Goal: Task Accomplishment & Management: Complete application form

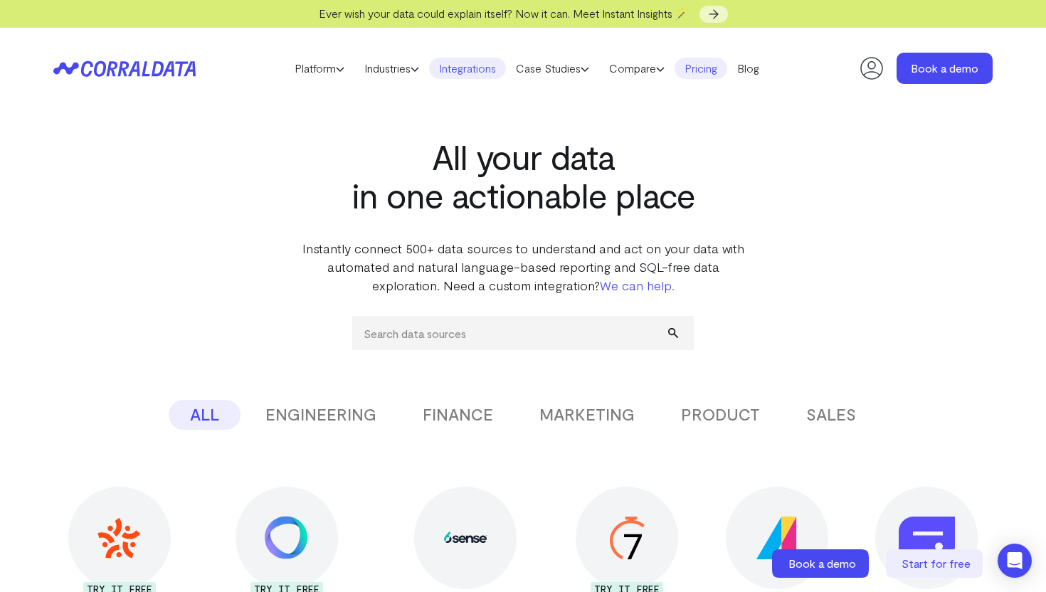
click at [705, 72] on link "Pricing" at bounding box center [700, 68] width 53 height 21
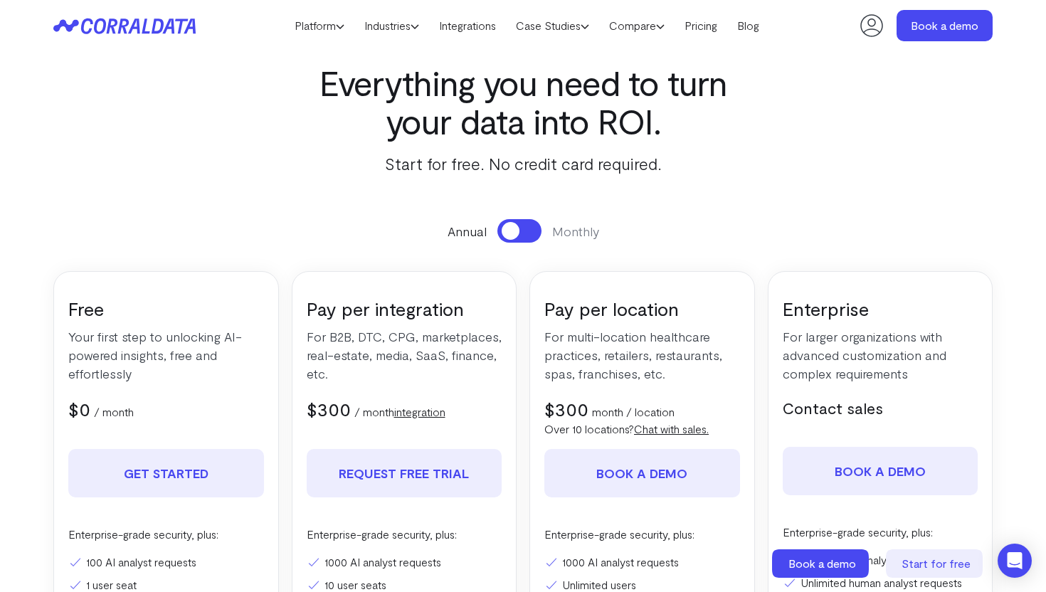
scroll to position [36, 0]
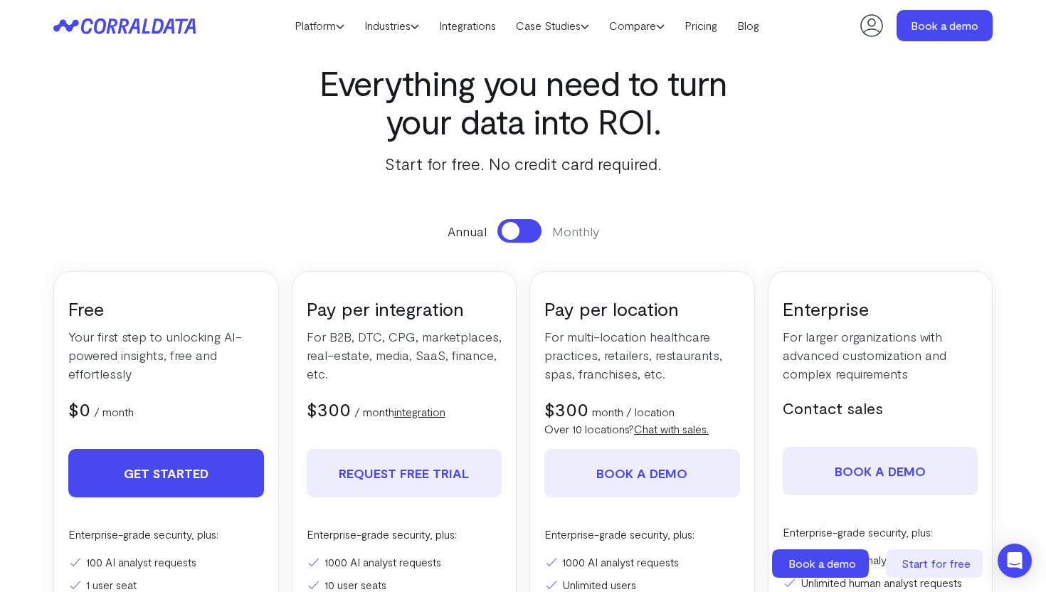
click at [236, 470] on link "Get Started" at bounding box center [166, 473] width 196 height 48
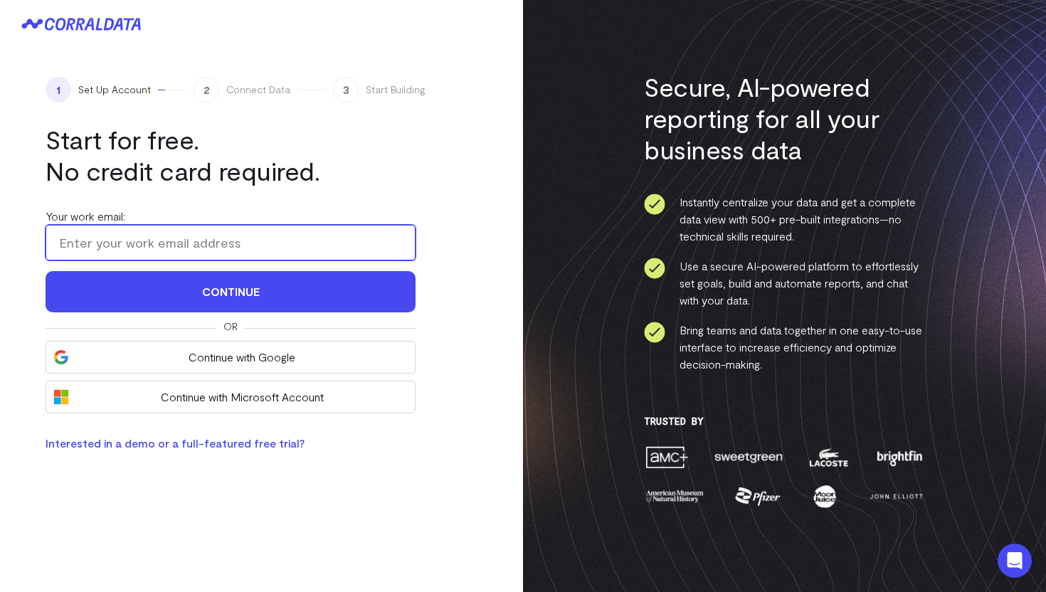
click at [235, 251] on input "Your work email:" at bounding box center [231, 243] width 370 height 36
type input "mfd@fabi.ai"
click at [46, 271] on button "Continue" at bounding box center [231, 291] width 370 height 41
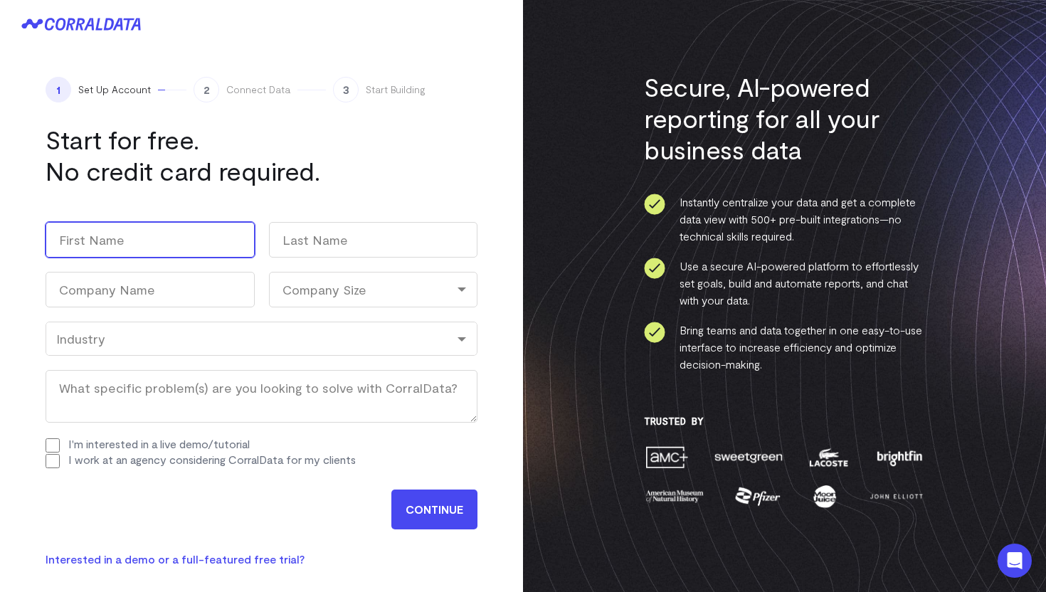
click at [196, 244] on input "First" at bounding box center [150, 240] width 209 height 36
type input "M"
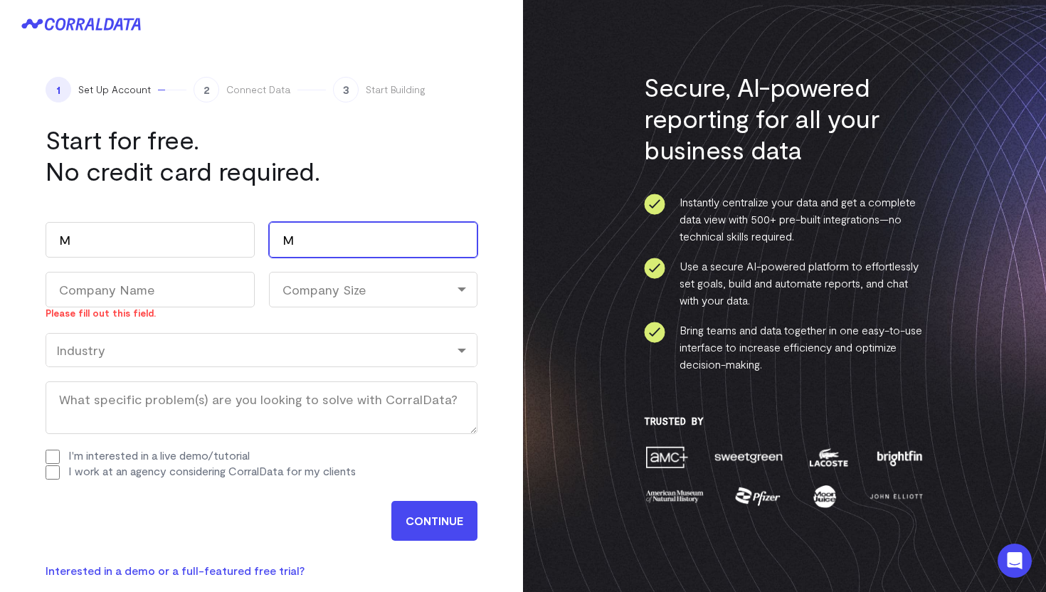
type input "M"
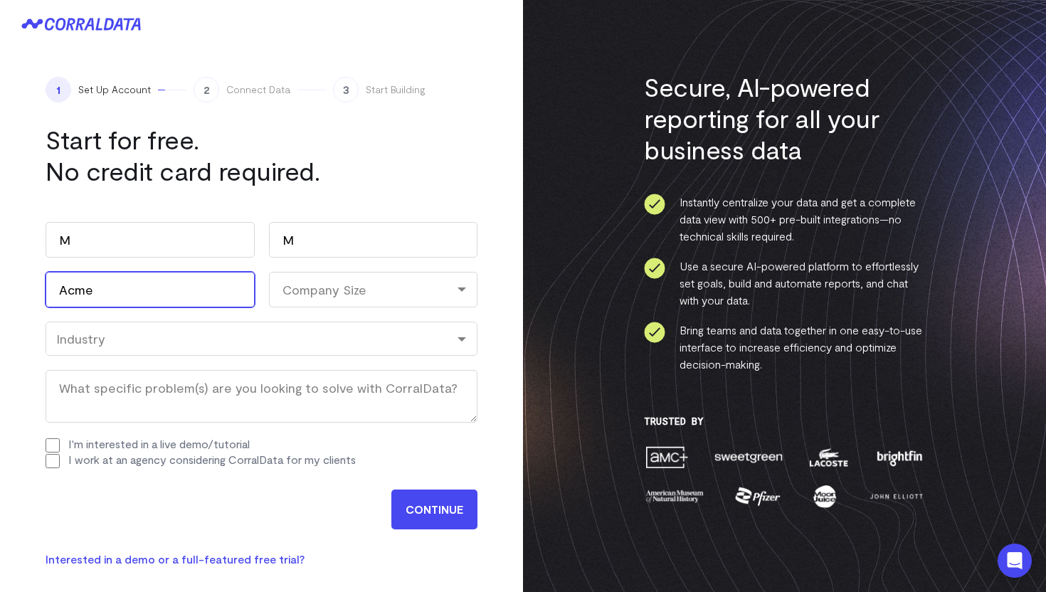
drag, startPoint x: 194, startPoint y: 289, endPoint x: 0, endPoint y: 263, distance: 196.0
click at [0, 270] on div "1 Set Up Account 2 Connect Data 3 Start Building Start for free. No credit card…" at bounding box center [261, 322] width 523 height 548
type input "Fabi"
click at [444, 511] on input "CONTINUE" at bounding box center [434, 509] width 86 height 40
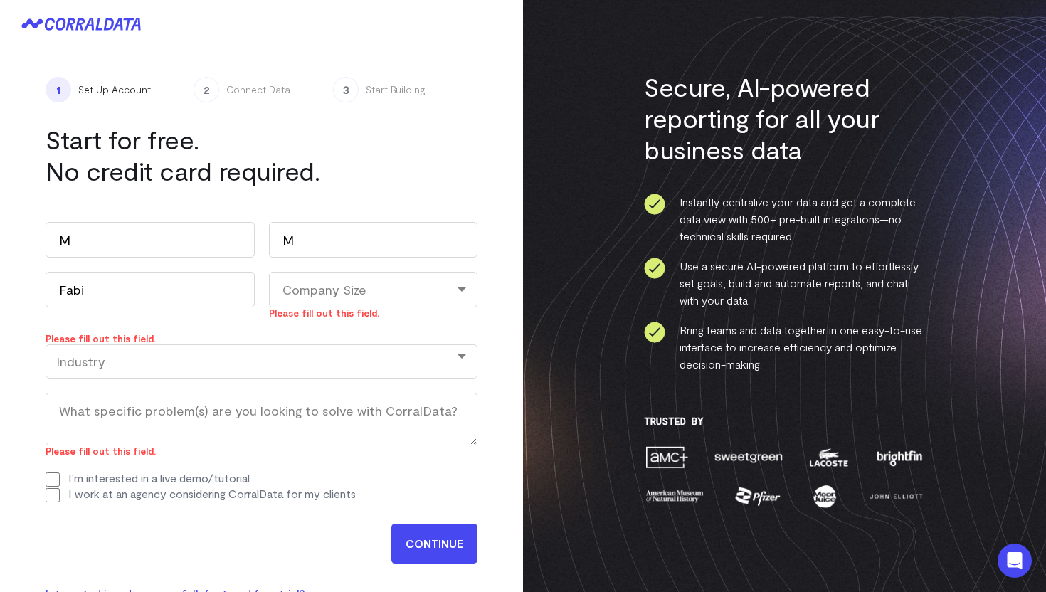
click at [346, 300] on div "Company Size" at bounding box center [373, 290] width 209 height 36
click at [331, 352] on li "1-10" at bounding box center [373, 350] width 209 height 29
select select "1-10"
click at [281, 357] on div "Industry" at bounding box center [261, 362] width 410 height 16
click at [436, 552] on input "CONTINUE" at bounding box center [434, 544] width 86 height 40
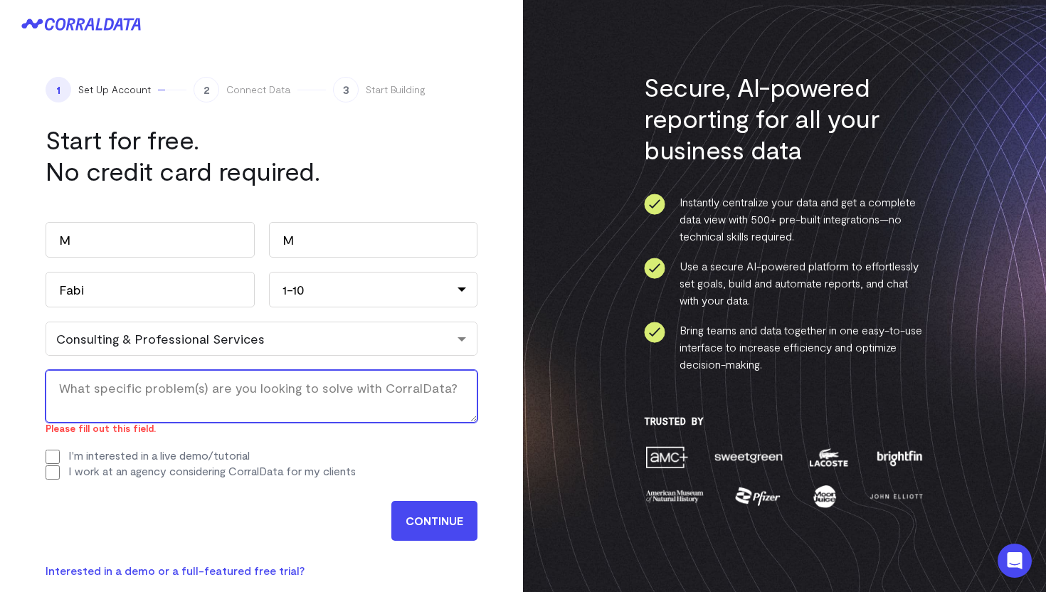
click at [337, 404] on textarea "What specific problem(s) are you looking to solve with CorralData? (Required)" at bounding box center [262, 396] width 432 height 53
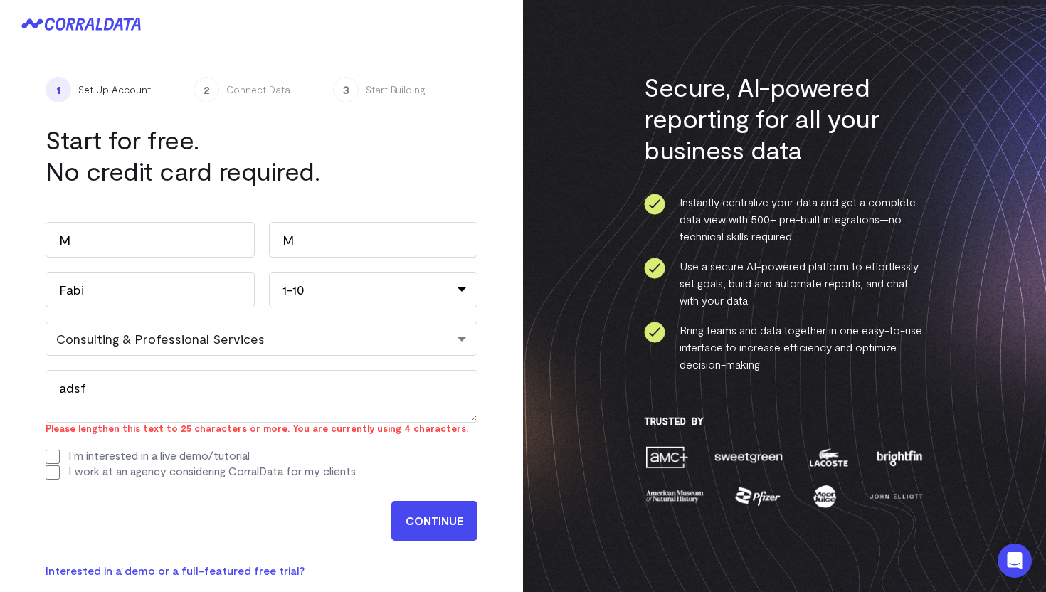
click at [421, 524] on input "CONTINUE" at bounding box center [434, 521] width 86 height 40
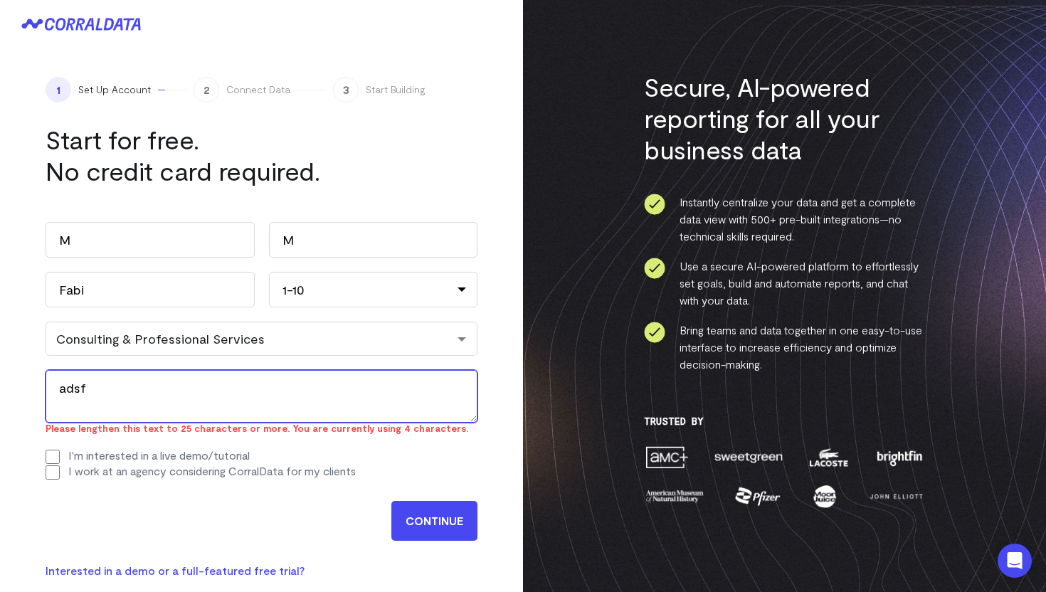
click at [381, 395] on textarea "adsf" at bounding box center [262, 396] width 432 height 53
type textarea "adsfsdfasdfasdfasdfa"
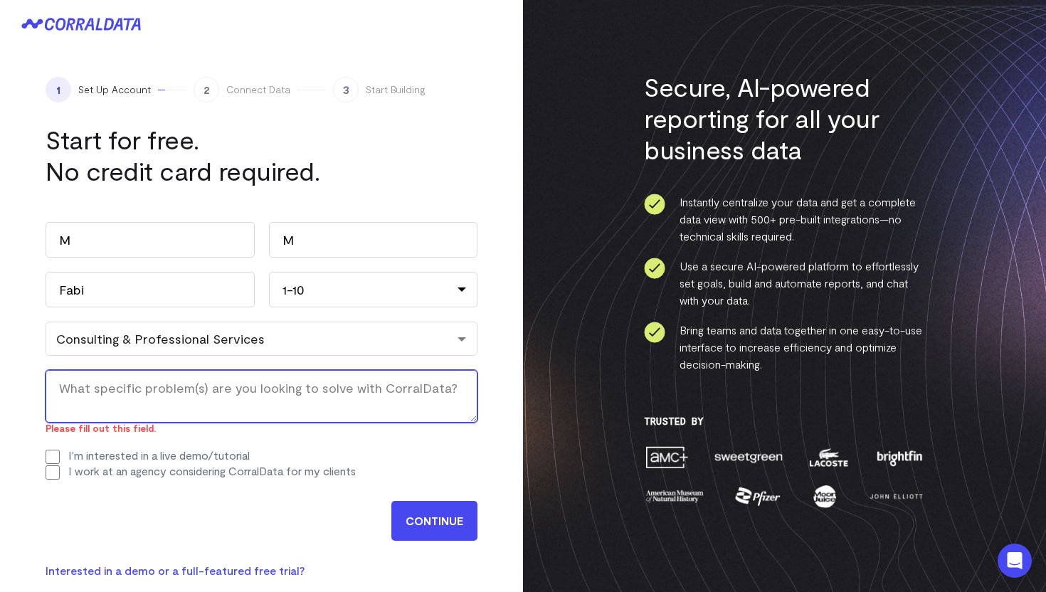
click at [312, 386] on textarea "What specific problem(s) are you looking to solve with CorralData? (Required)" at bounding box center [262, 396] width 432 height 53
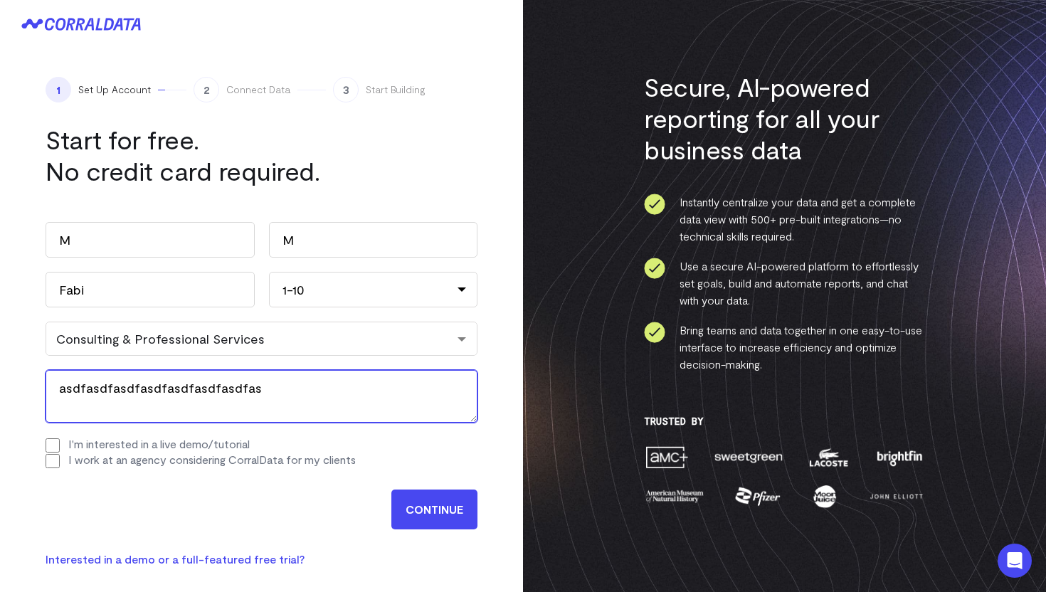
type textarea "asdfasdfasdfasdfasdfasdfasdfas"
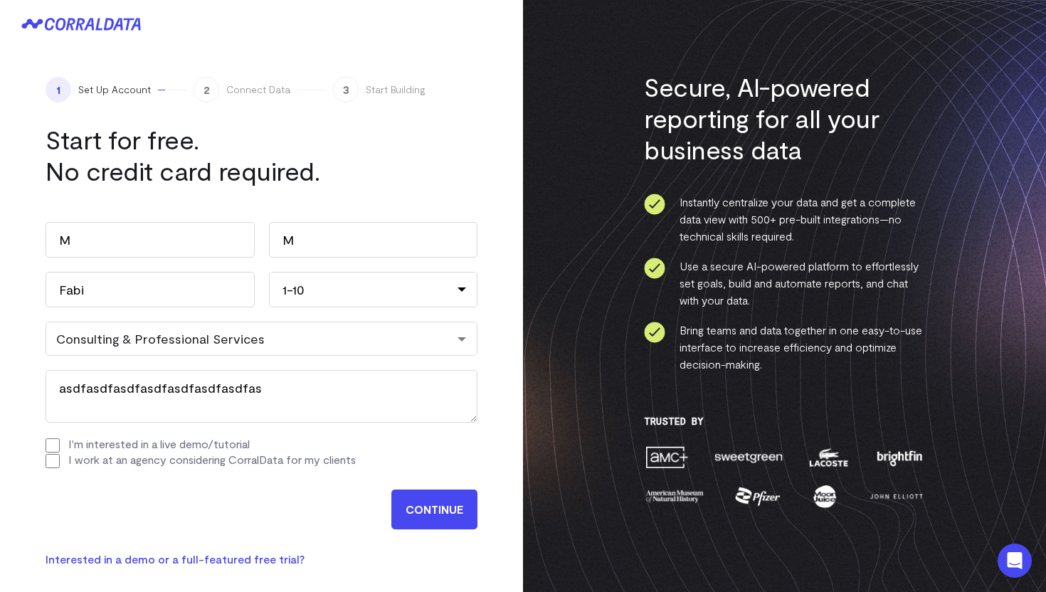
click at [437, 510] on input "CONTINUE" at bounding box center [434, 509] width 86 height 40
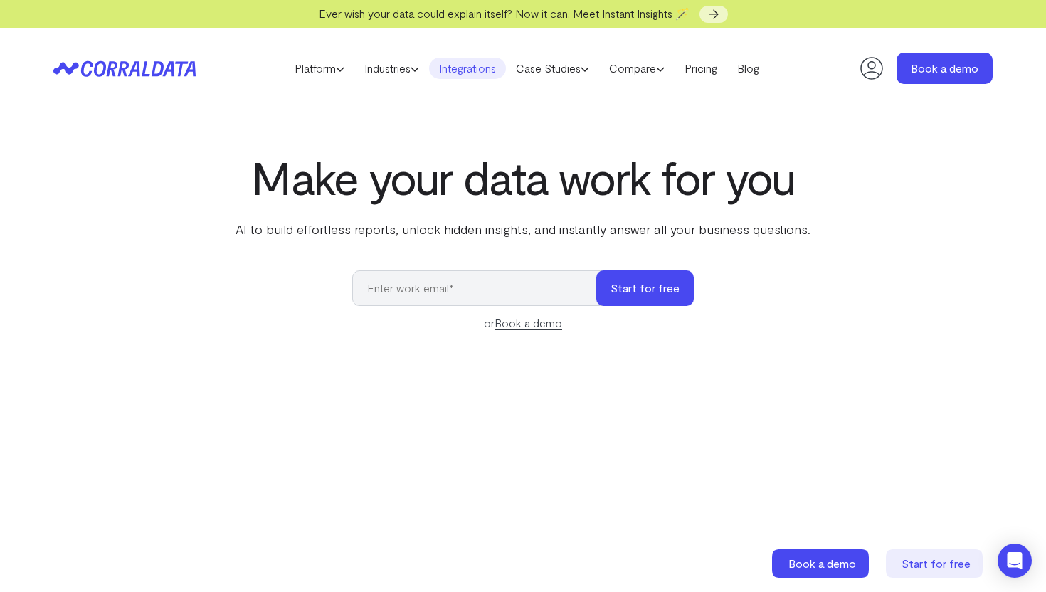
click at [484, 72] on link "Integrations" at bounding box center [467, 68] width 77 height 21
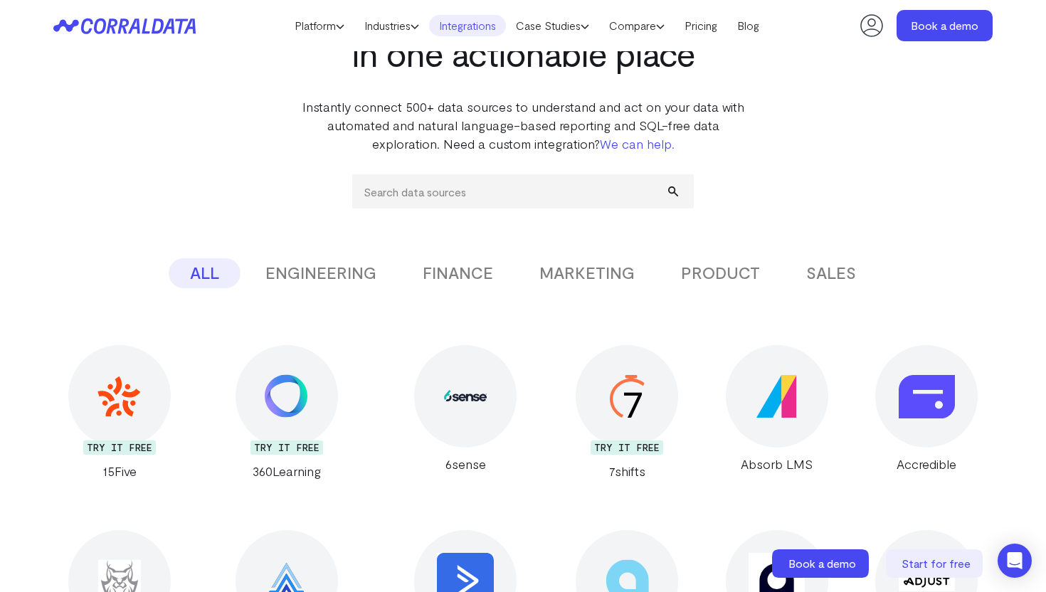
scroll to position [113, 0]
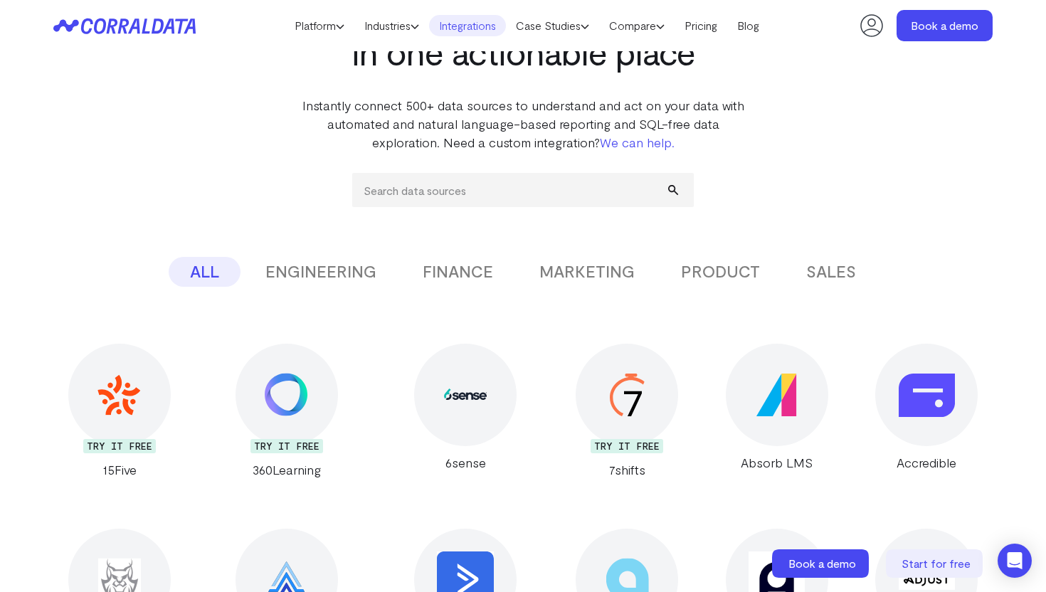
click at [732, 276] on button "PRODUCT" at bounding box center [720, 272] width 122 height 30
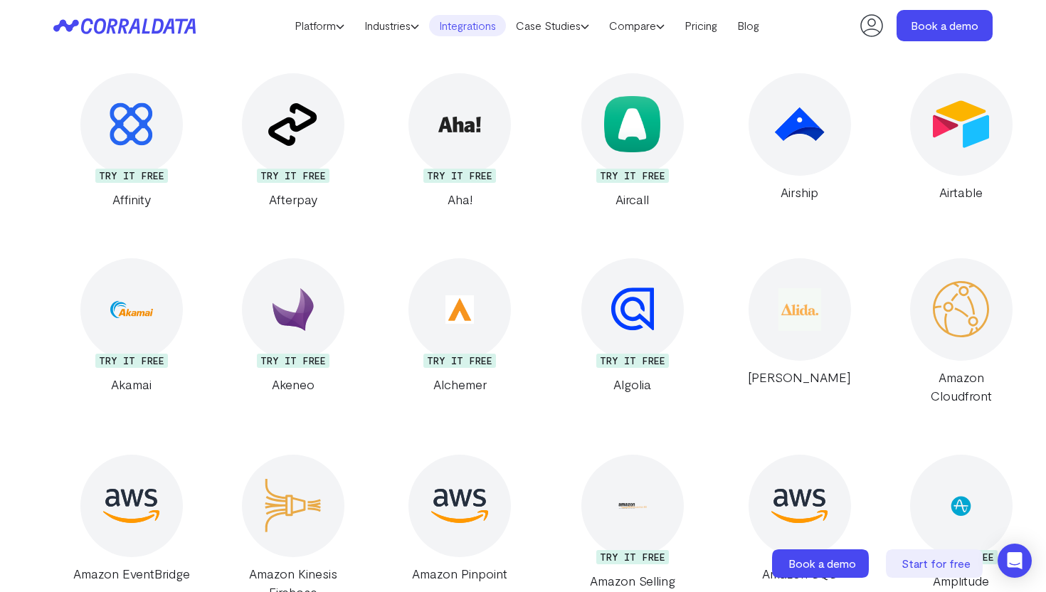
scroll to position [952, 0]
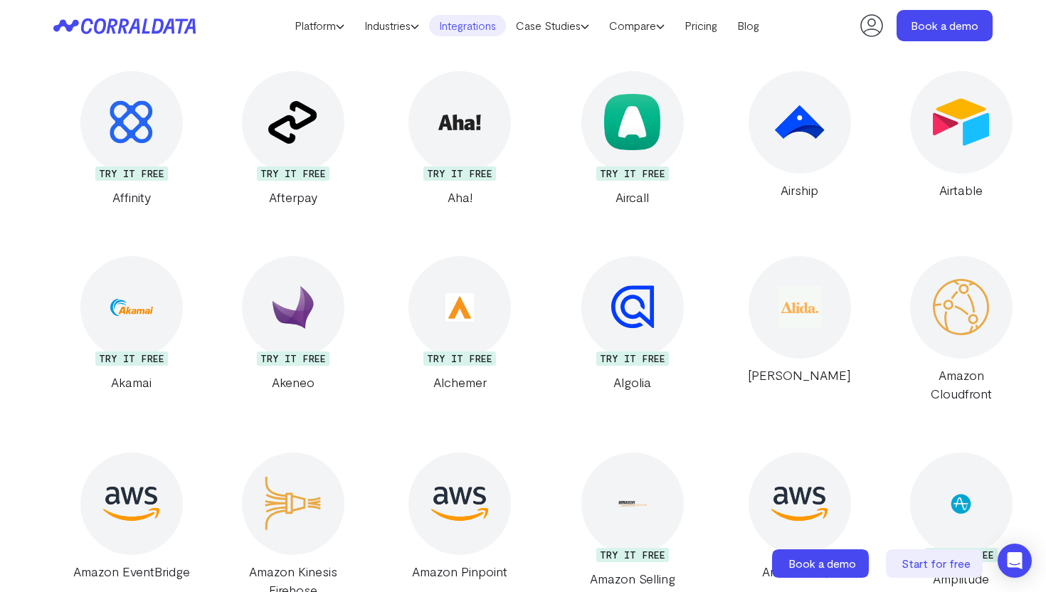
click at [954, 161] on div at bounding box center [961, 122] width 102 height 102
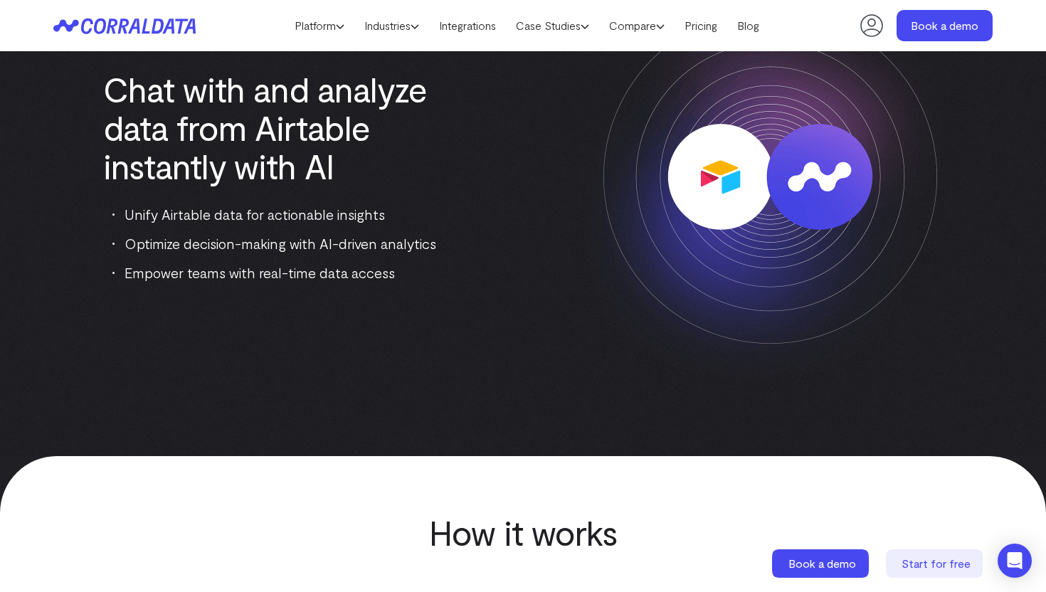
scroll to position [181, 0]
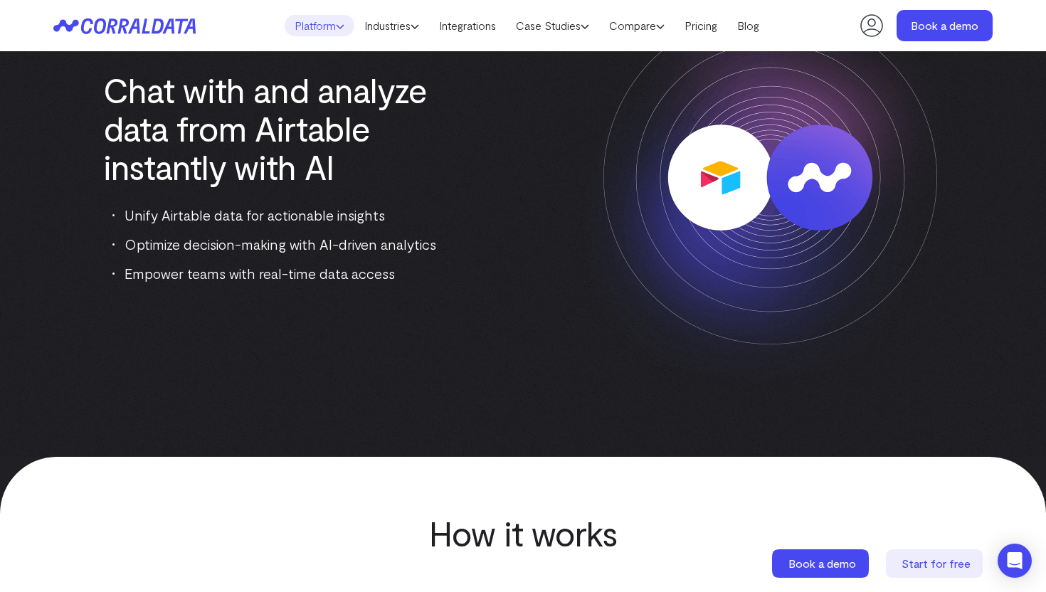
click at [321, 28] on link "Platform" at bounding box center [320, 25] width 70 height 21
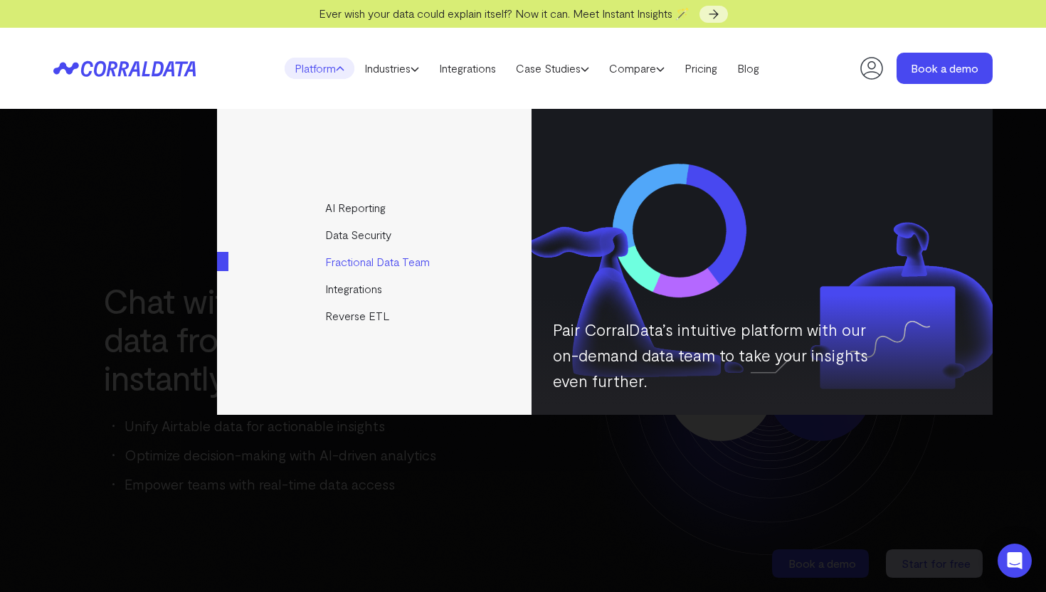
click at [346, 262] on link "Fractional Data Team" at bounding box center [375, 261] width 317 height 27
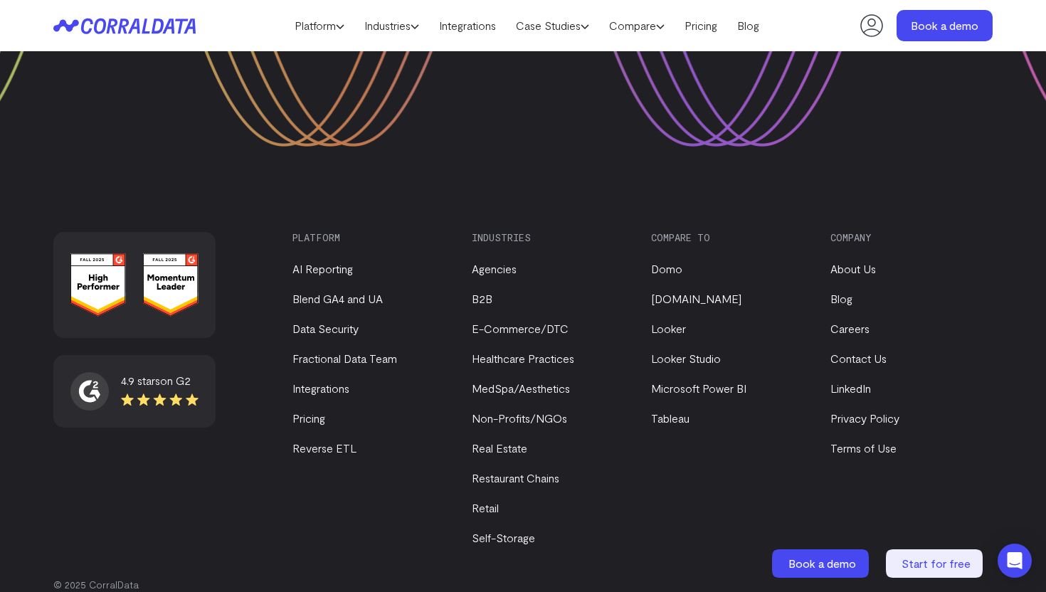
scroll to position [2974, 0]
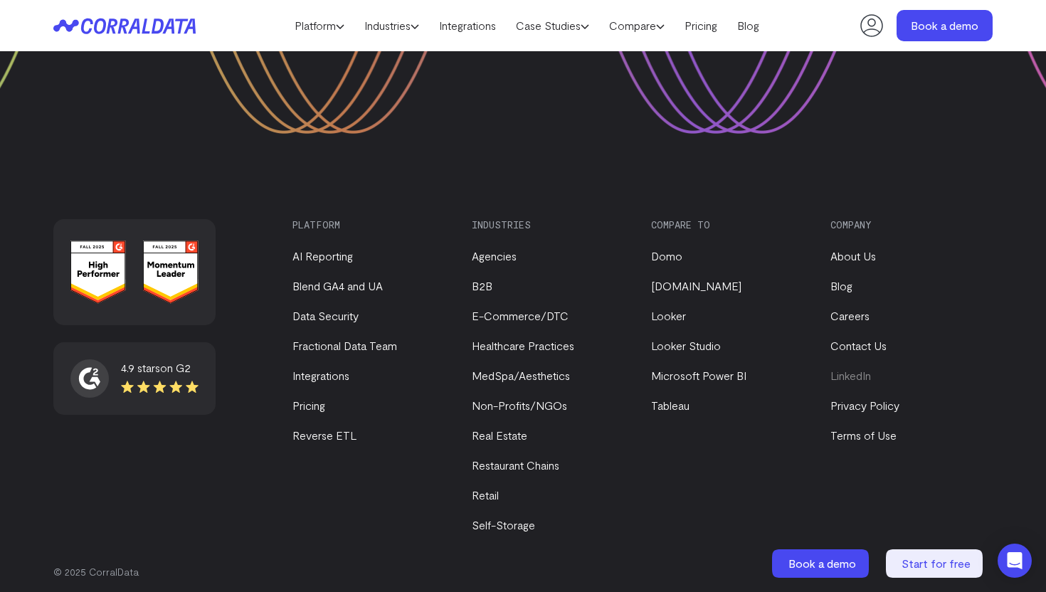
click at [846, 372] on link "LinkedIn" at bounding box center [850, 375] width 41 height 14
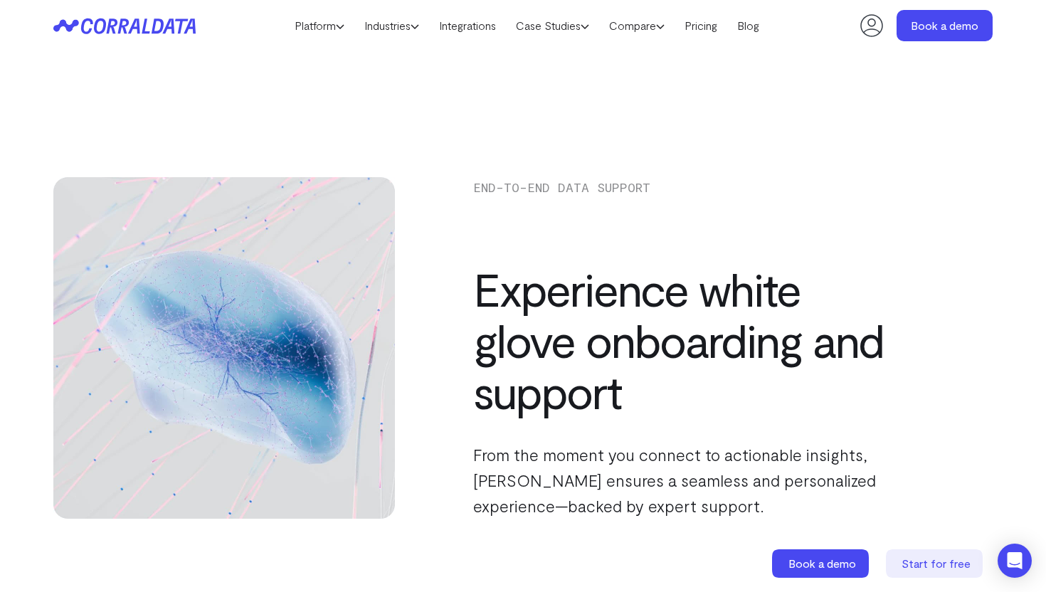
scroll to position [36, 0]
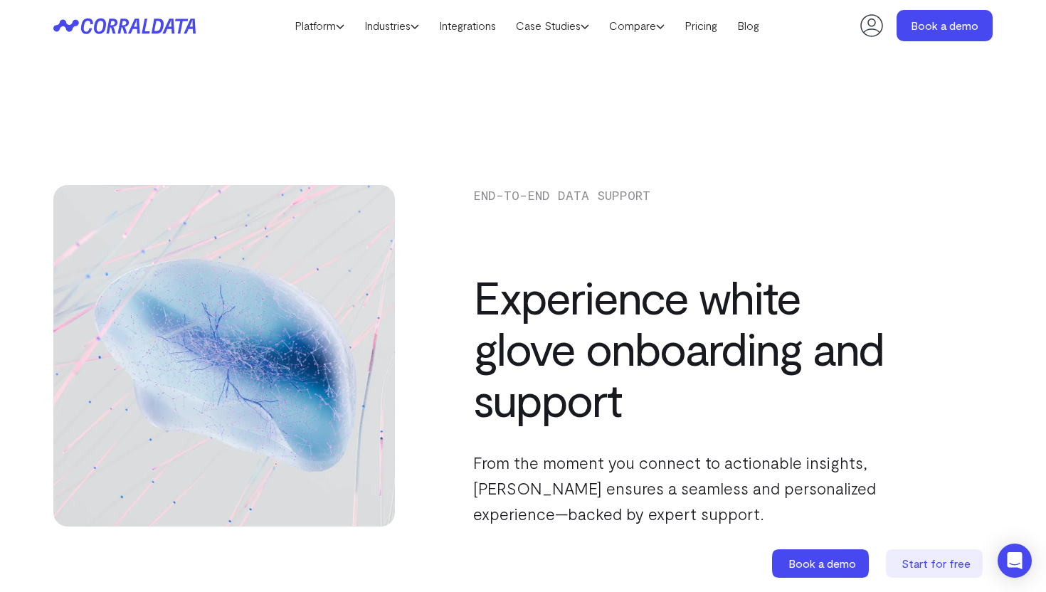
click at [600, 4] on header "Platform AI Reporting Use AI to effortlessly answer any business questions from…" at bounding box center [522, 25] width 939 height 51
